Goal: Task Accomplishment & Management: Use online tool/utility

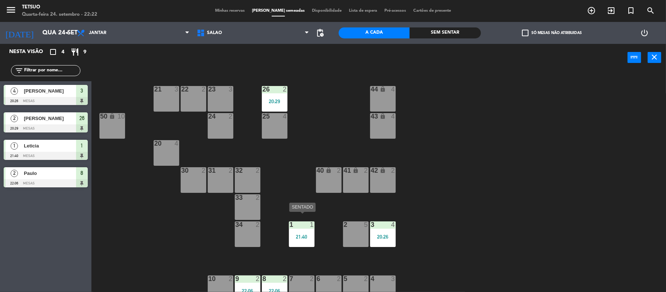
scroll to position [7, 0]
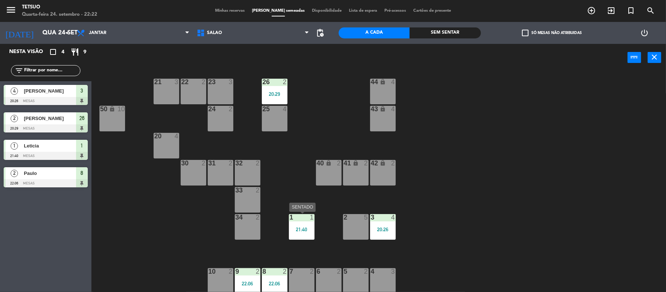
click at [295, 221] on div "1 1" at bounding box center [302, 217] width 26 height 7
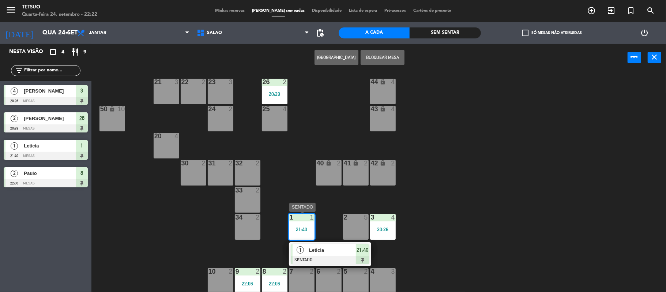
click at [325, 248] on span "Leticia" at bounding box center [332, 250] width 47 height 8
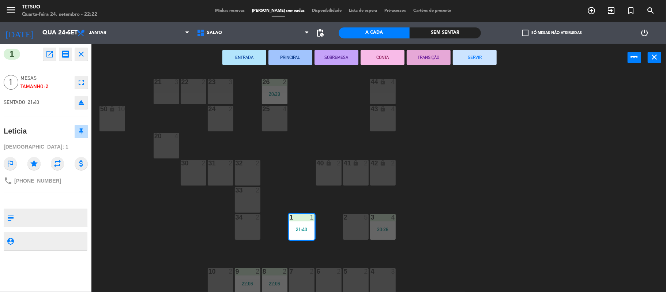
click at [476, 59] on button "SERVIR" at bounding box center [475, 57] width 44 height 15
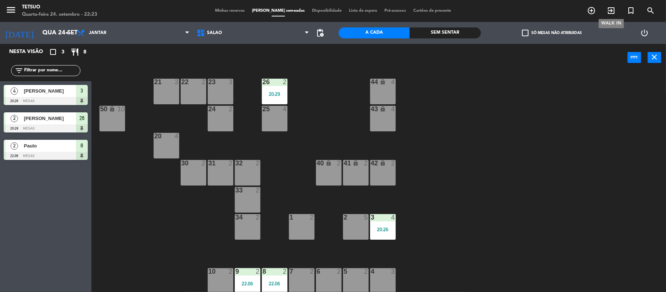
click at [615, 15] on icon "exit_to_app" at bounding box center [611, 10] width 9 height 9
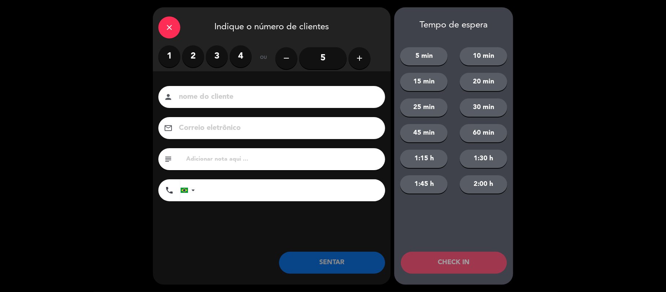
click at [195, 57] on label "2" at bounding box center [193, 56] width 22 height 22
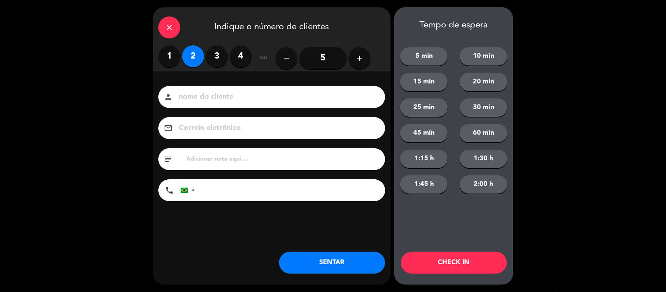
click at [224, 91] on input at bounding box center [277, 97] width 198 height 13
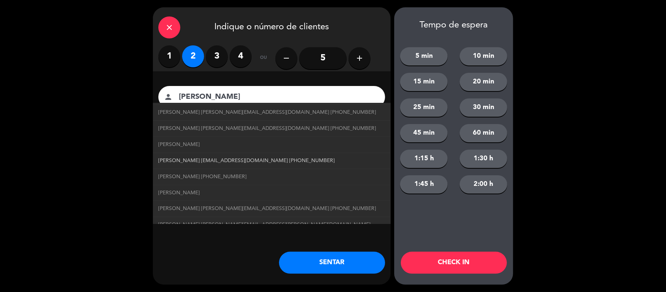
scroll to position [49, 0]
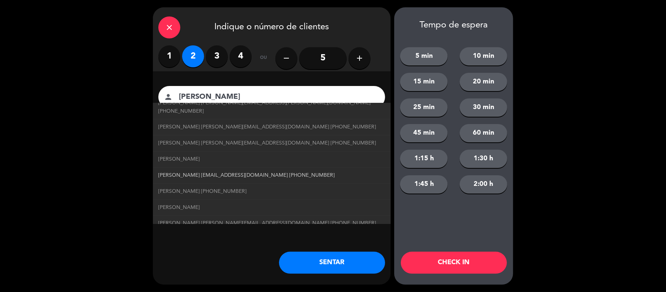
click at [241, 171] on span "[PERSON_NAME] [EMAIL_ADDRESS][DOMAIN_NAME] [PHONE_NUMBER]" at bounding box center [246, 175] width 176 height 8
type input "[PERSON_NAME]"
type input "[EMAIL_ADDRESS][DOMAIN_NAME]"
type input "[PHONE_NUMBER]"
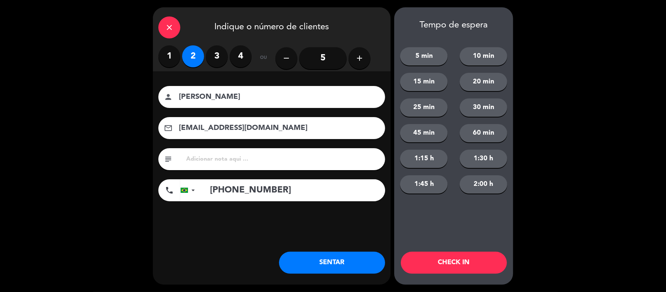
click at [342, 265] on button "SENTAR" at bounding box center [332, 263] width 106 height 22
